Goal: Information Seeking & Learning: Learn about a topic

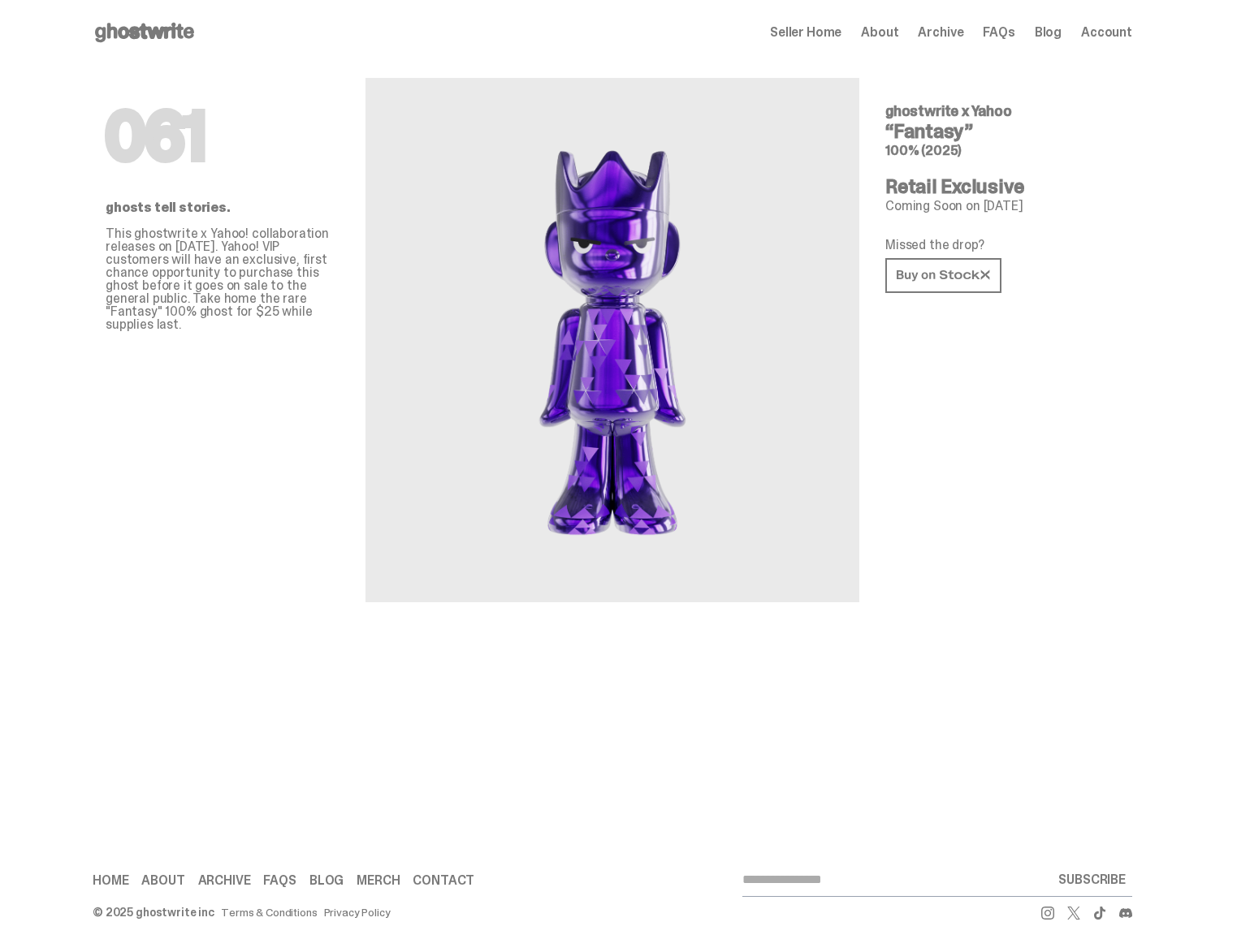
click at [1119, 398] on div "061 ghostwrite x Yahoo “Fantasy” 100% (2025) Retail Exclusive Coming Soon on Se…" at bounding box center [1002, 333] width 233 height 537
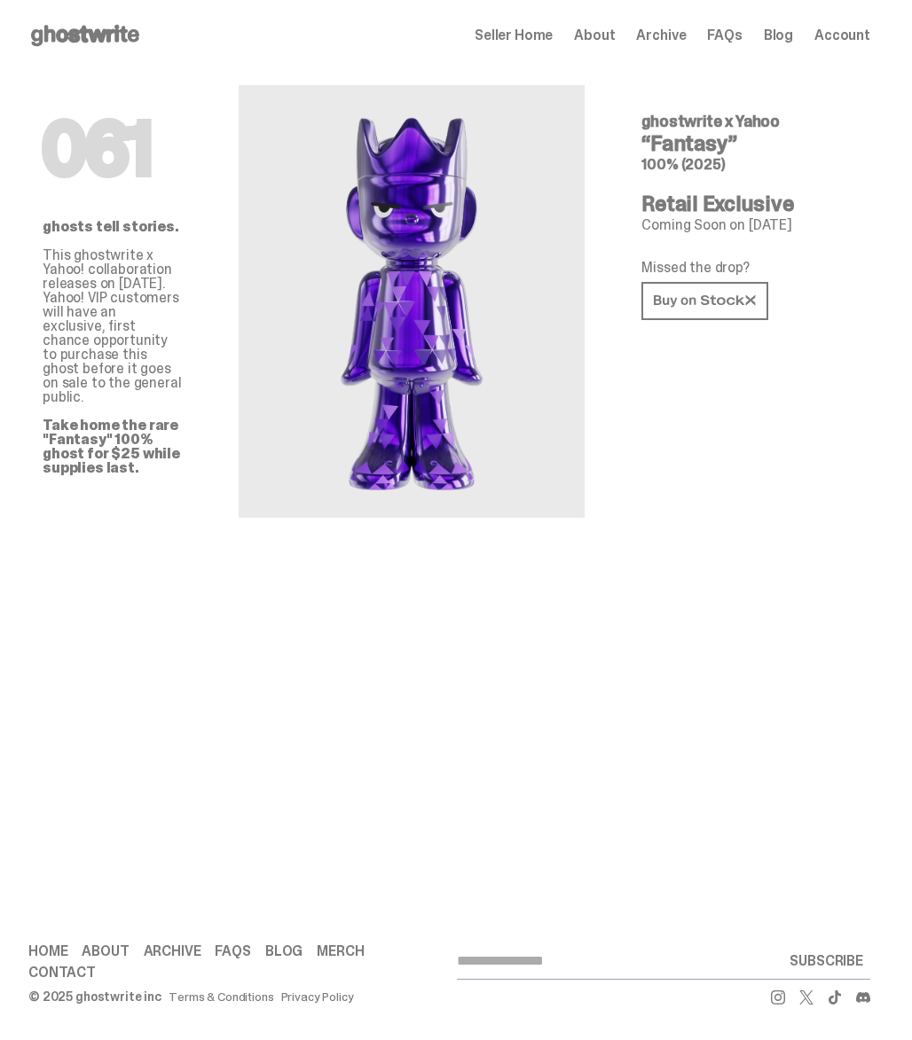
click at [20, 8] on div "Open main menu Home Seller Home About Archive FAQs Blog Account Seller Home Abo…" at bounding box center [449, 35] width 898 height 71
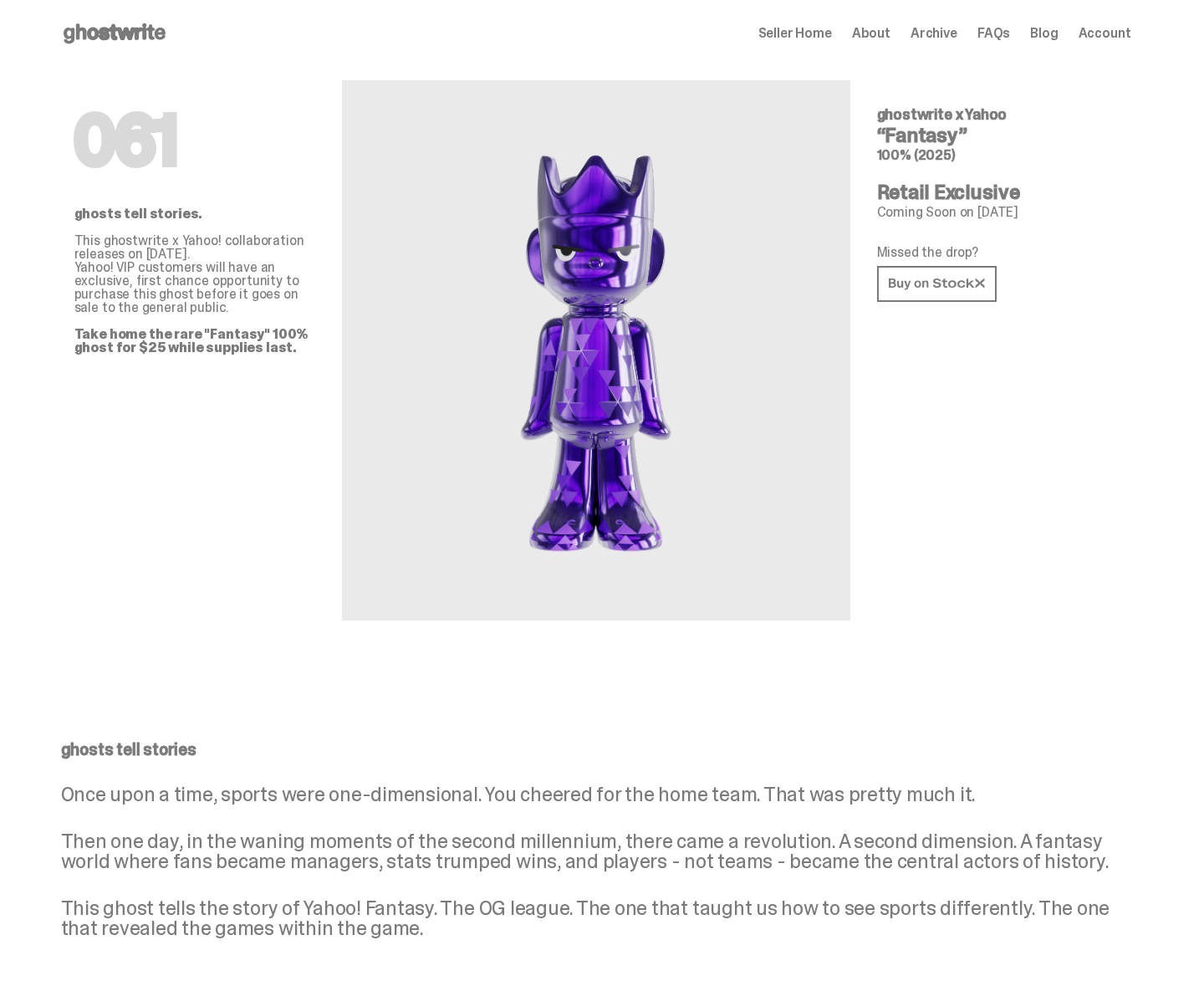
click at [941, 219] on p "Coming Soon on Sep 01, 2025" at bounding box center [997, 212] width 240 height 13
click at [291, 529] on div "061 ghosts tell stories. This ghostwrite x Yahoo! collaboration releases on Sep…" at bounding box center [194, 343] width 240 height 554
click at [1039, 709] on div "ghosts tell stories Once upon a time, sports were one-dimensional. You cheered …" at bounding box center [596, 853] width 1192 height 305
